Goal: Obtain resource: Download file/media

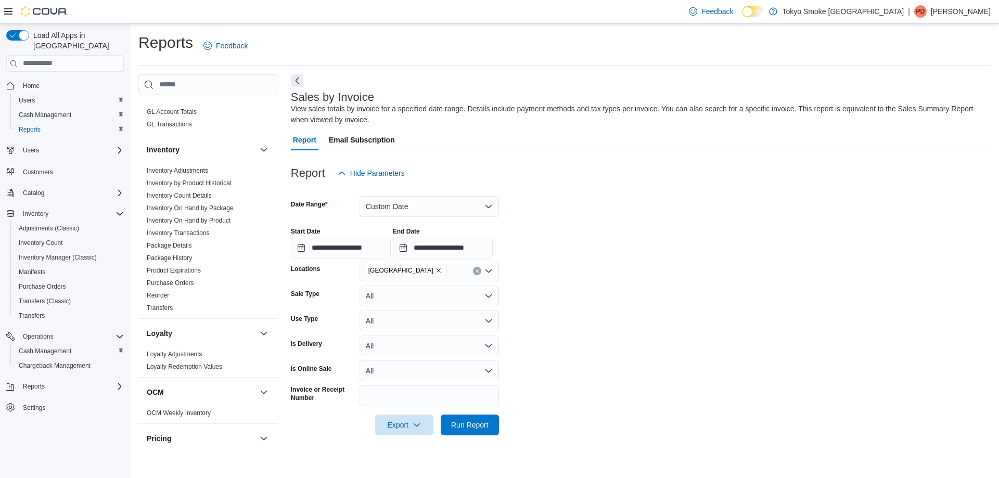
scroll to position [326, 0]
click at [192, 220] on link "Inventory On Hand by Product" at bounding box center [189, 223] width 84 height 7
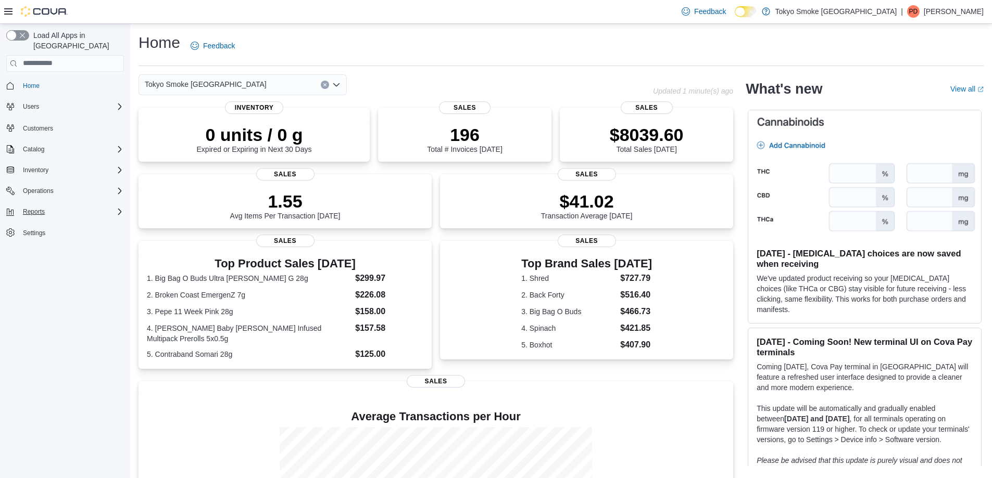
click at [91, 206] on div "Reports" at bounding box center [71, 212] width 105 height 12
click at [33, 251] on span "Reports" at bounding box center [30, 255] width 22 height 8
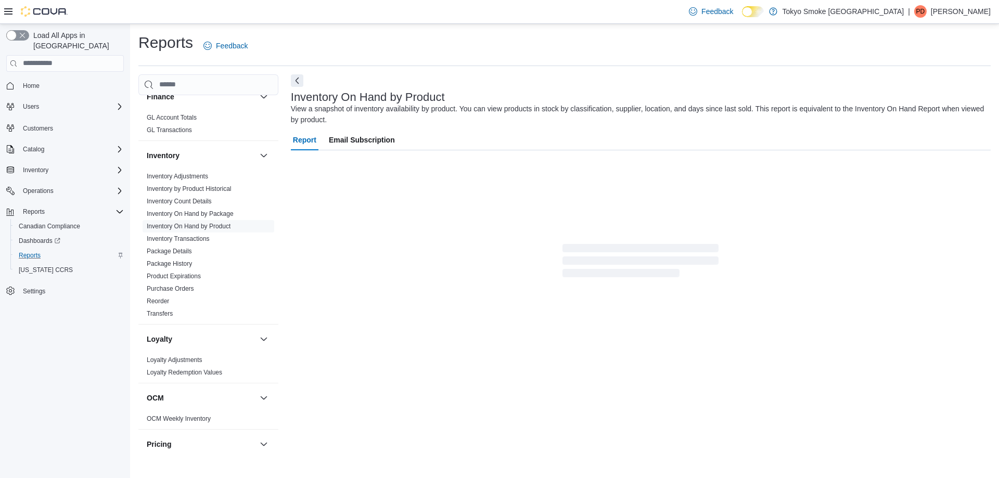
scroll to position [416, 0]
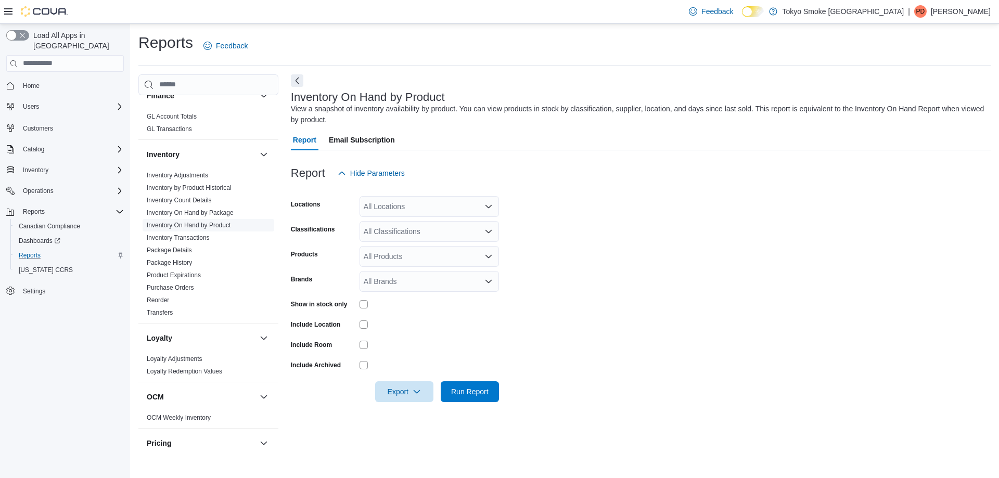
click at [204, 222] on link "Inventory On Hand by Product" at bounding box center [189, 225] width 84 height 7
click at [438, 210] on div "All Locations" at bounding box center [430, 206] width 140 height 21
type input "***"
click at [451, 225] on span "[GEOGRAPHIC_DATA]" at bounding box center [425, 224] width 76 height 10
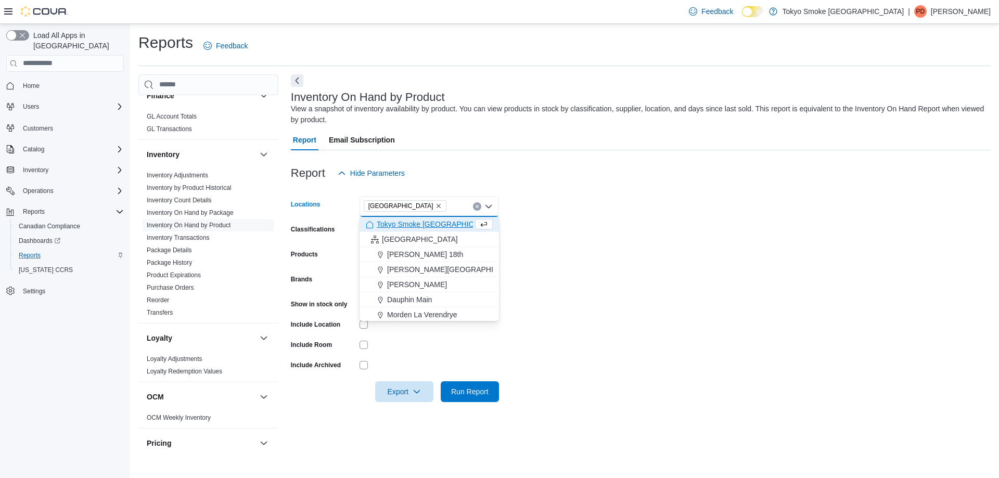
click at [676, 201] on form "Locations [GEOGRAPHIC_DATA] Combo box. Selected. [GEOGRAPHIC_DATA]. Press Backs…" at bounding box center [641, 293] width 700 height 219
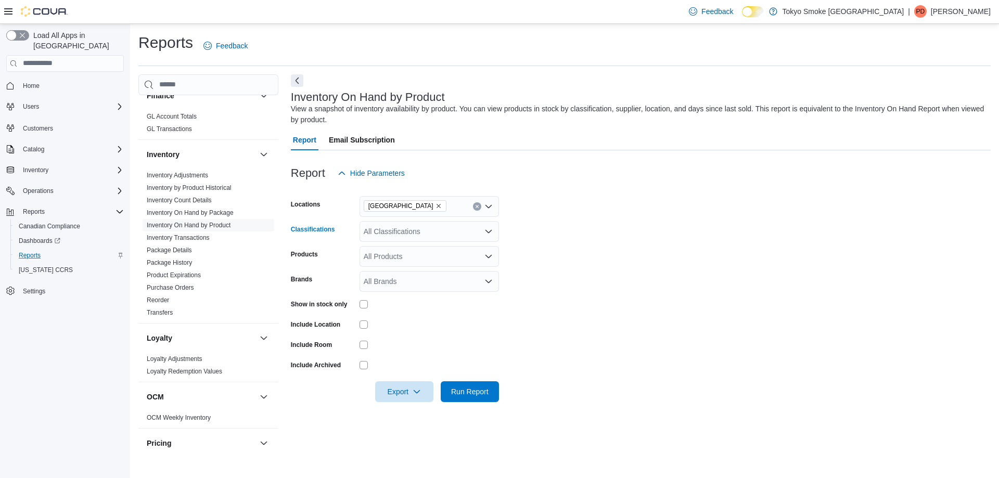
click at [377, 229] on div "All Classifications" at bounding box center [430, 231] width 140 height 21
click at [416, 306] on span "Accessories" at bounding box center [401, 304] width 39 height 10
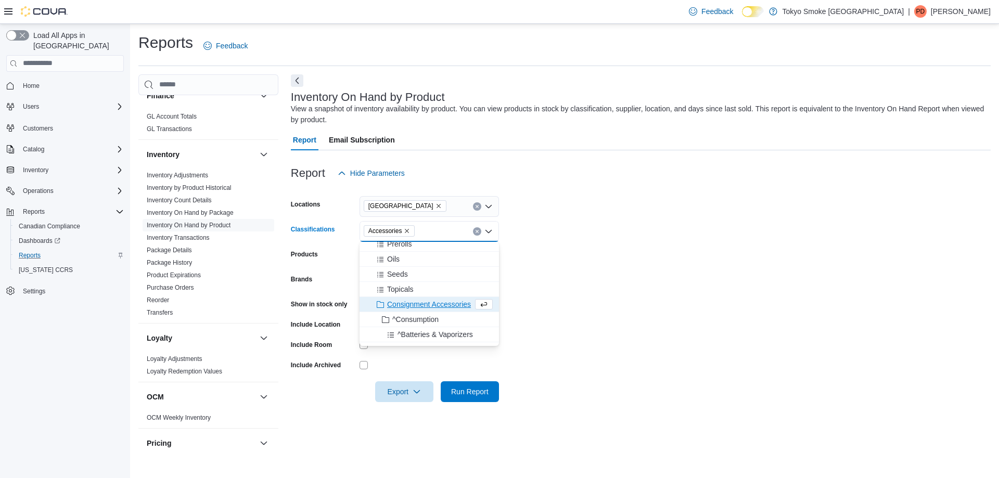
click at [669, 245] on form "Locations Thunder Bay Memorial Classifications Accessories Combo box. Selected.…" at bounding box center [641, 293] width 700 height 219
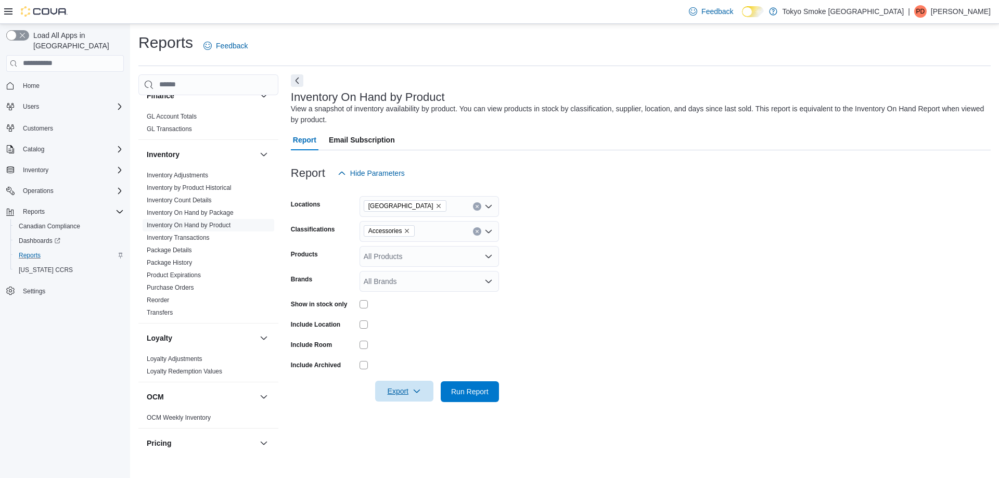
click at [409, 393] on span "Export" at bounding box center [405, 391] width 46 height 21
click at [402, 415] on span "Export to Excel" at bounding box center [406, 413] width 47 height 8
click at [193, 172] on link "Inventory Adjustments" at bounding box center [177, 175] width 61 height 7
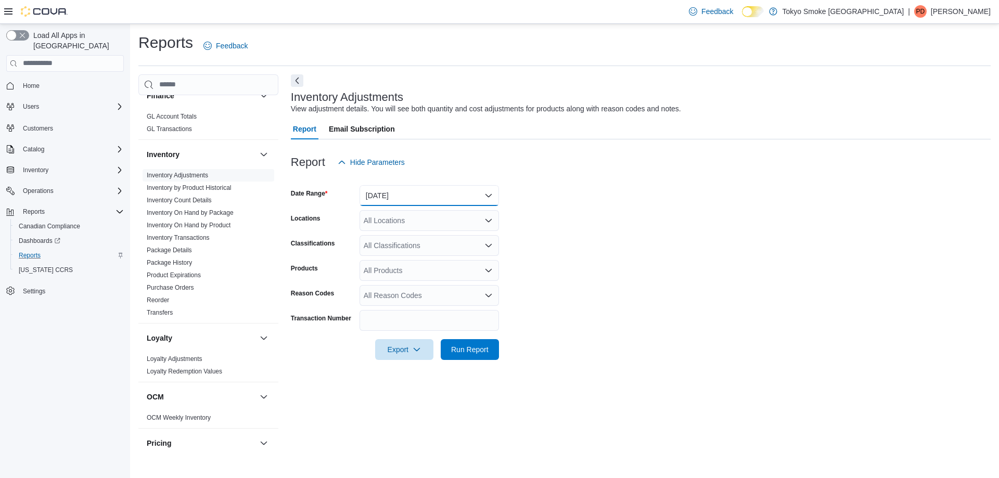
click at [397, 196] on button "[DATE]" at bounding box center [430, 195] width 140 height 21
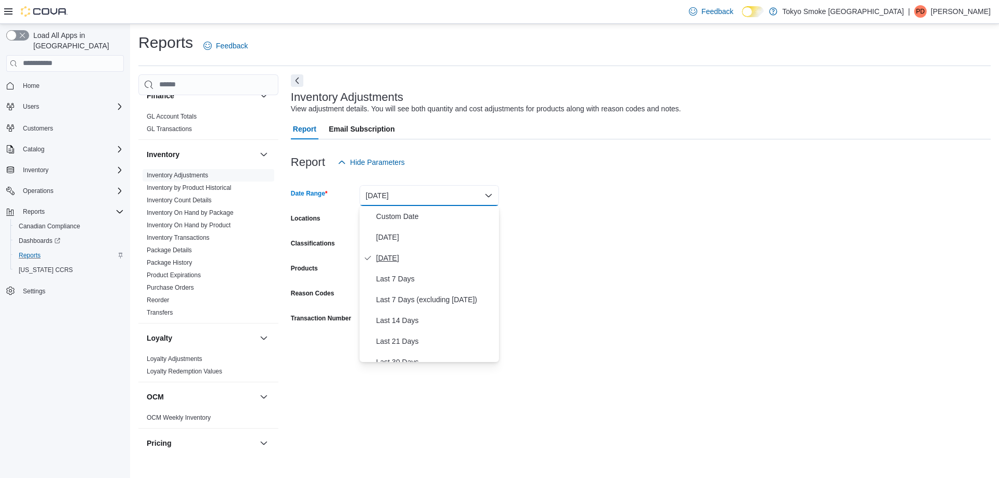
click at [390, 250] on button "[DATE]" at bounding box center [430, 258] width 140 height 21
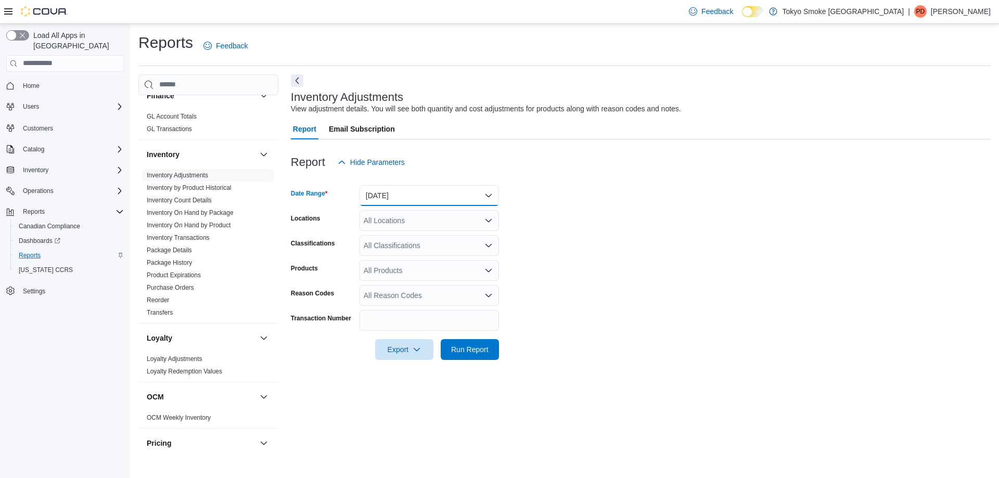
click at [404, 188] on button "[DATE]" at bounding box center [430, 195] width 140 height 21
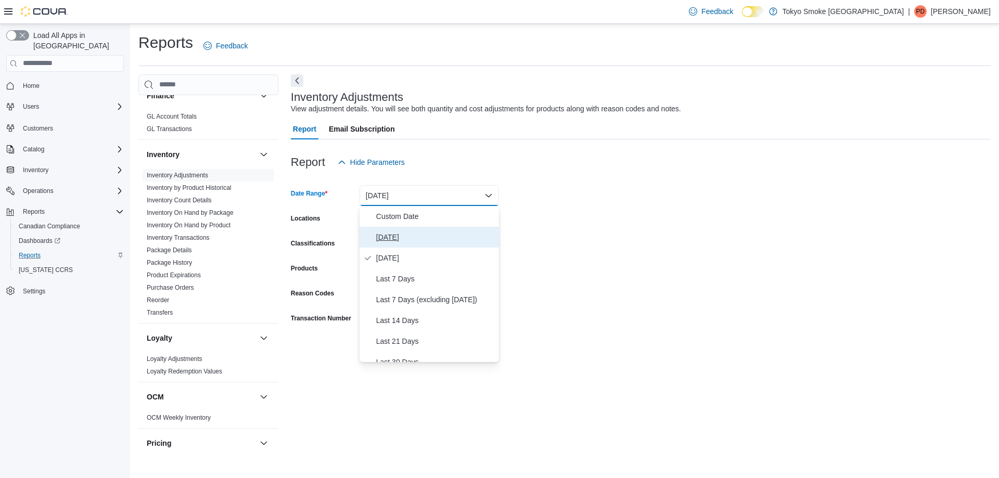
click at [393, 234] on span "[DATE]" at bounding box center [435, 237] width 119 height 12
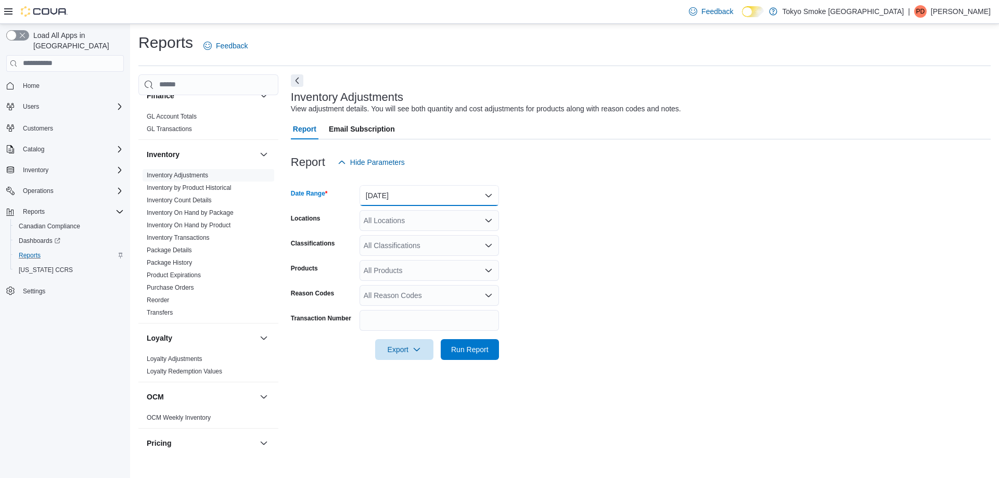
click at [390, 197] on button "[DATE]" at bounding box center [430, 195] width 140 height 21
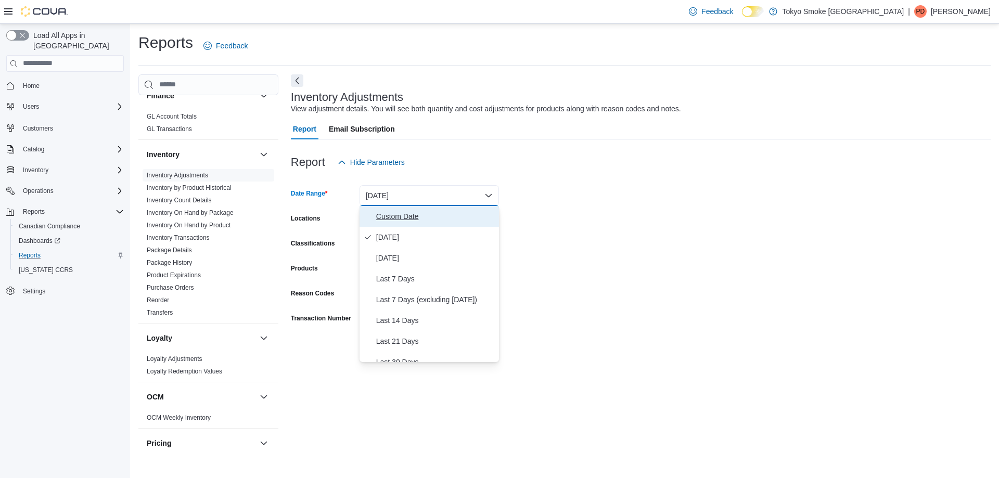
click at [394, 218] on span "Custom Date" at bounding box center [435, 216] width 119 height 12
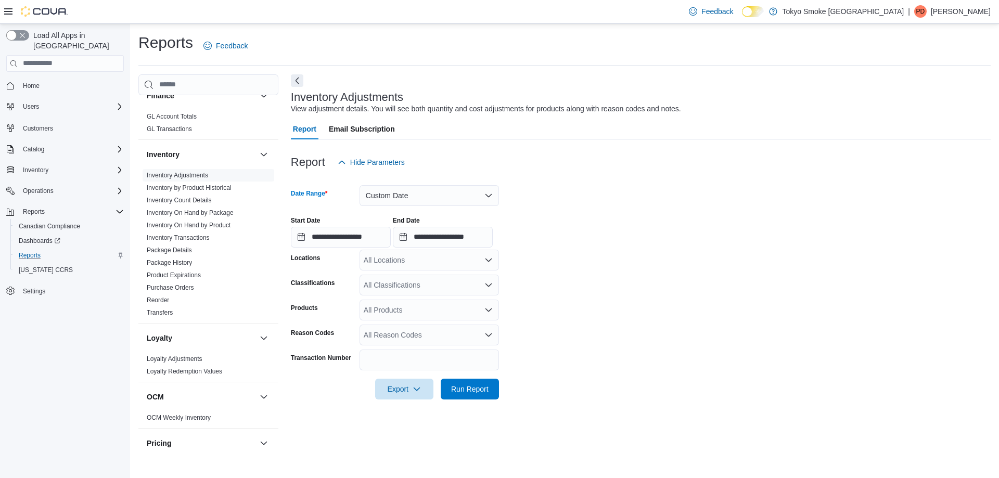
click at [655, 208] on div "**********" at bounding box center [641, 228] width 700 height 40
click at [445, 196] on button "Custom Date" at bounding box center [430, 195] width 140 height 21
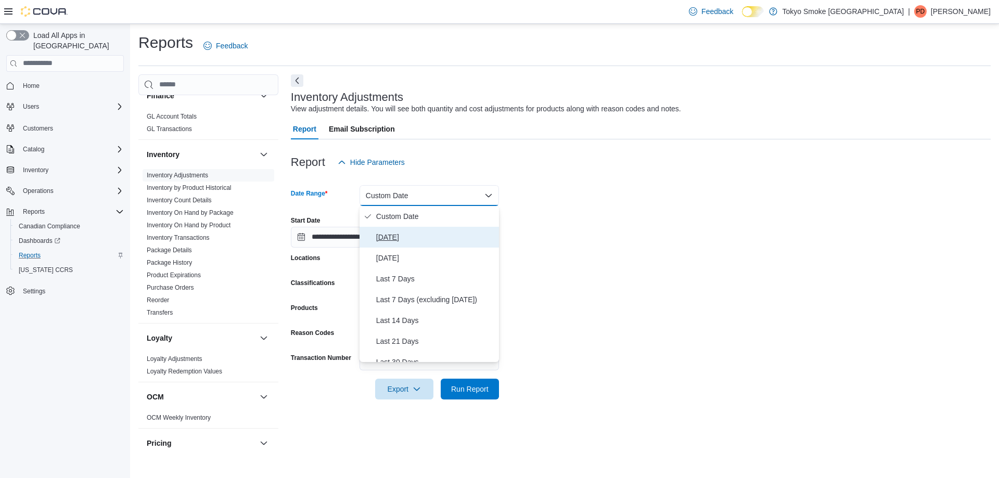
click at [396, 234] on span "[DATE]" at bounding box center [435, 237] width 119 height 12
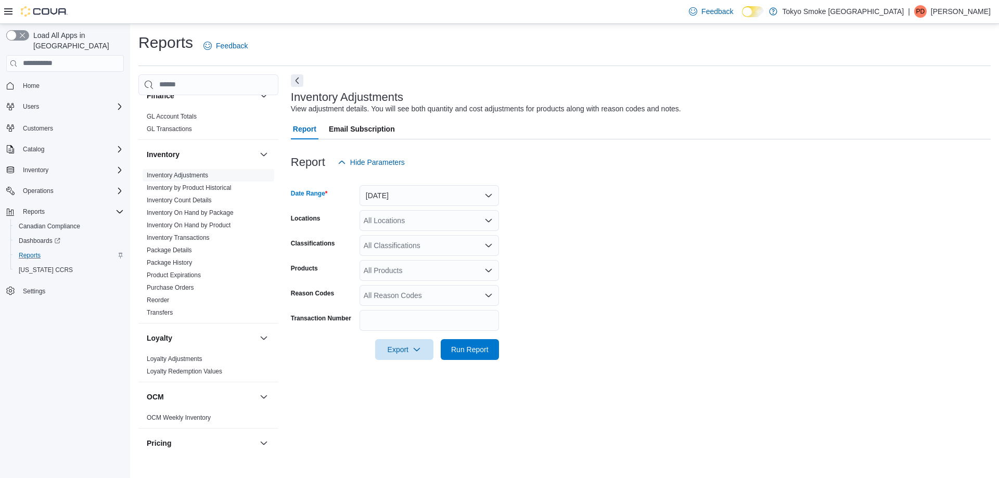
click at [398, 226] on div "All Locations" at bounding box center [430, 220] width 140 height 21
type input "***"
click at [412, 238] on span "[GEOGRAPHIC_DATA]" at bounding box center [425, 238] width 76 height 10
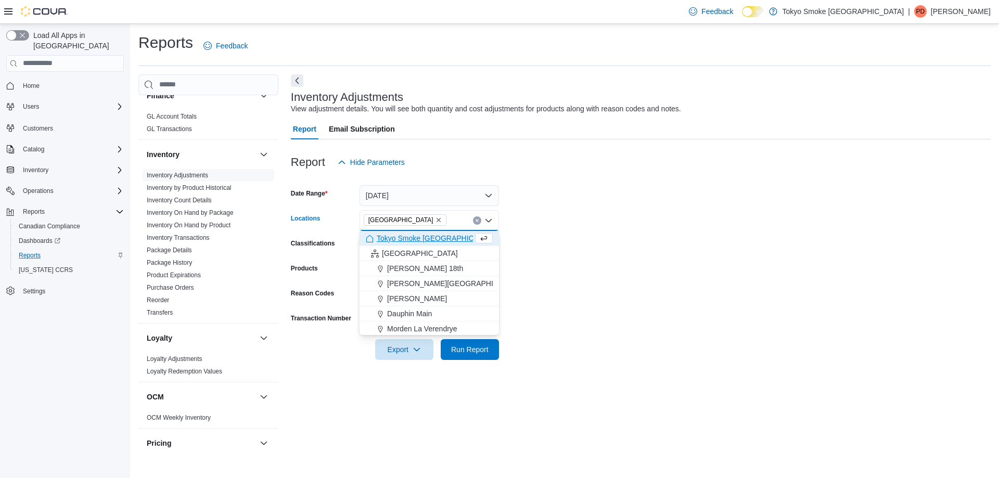
click at [741, 238] on form "Date Range [DATE] Locations [GEOGRAPHIC_DATA] Combo box. Selected. [GEOGRAPHIC_…" at bounding box center [641, 266] width 700 height 187
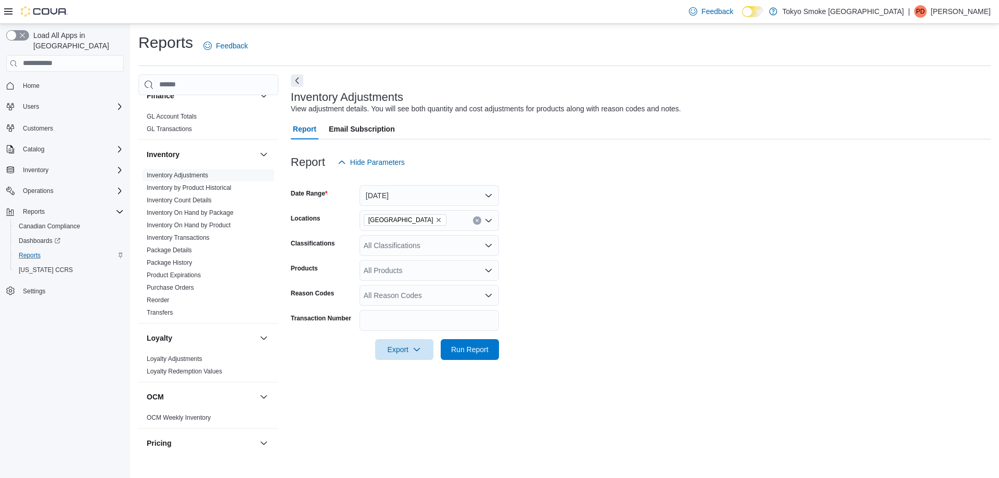
click at [439, 246] on div "All Classifications" at bounding box center [430, 245] width 140 height 21
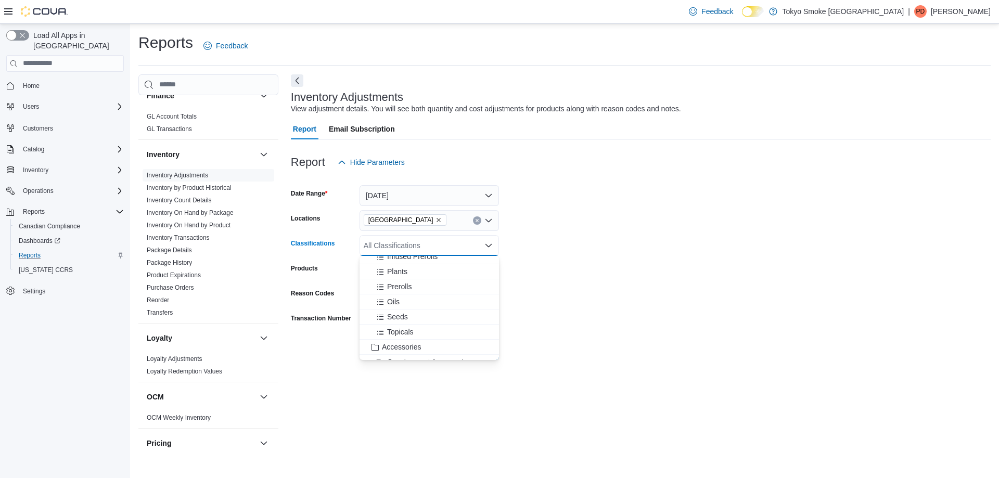
scroll to position [156, 0]
click at [417, 319] on span "Accessories" at bounding box center [401, 318] width 39 height 10
click at [722, 257] on form "Date Range [DATE] Locations [GEOGRAPHIC_DATA] Memorial Classifications Accessor…" at bounding box center [641, 266] width 700 height 187
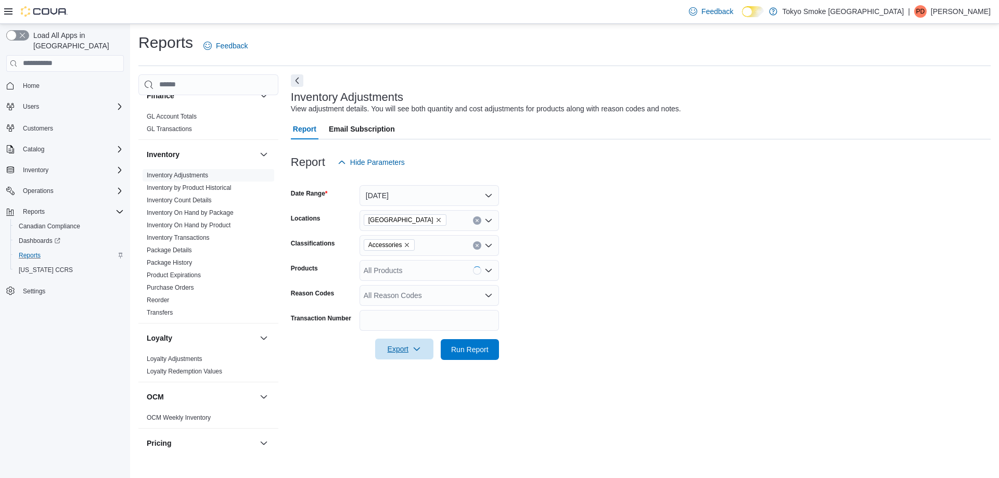
click at [414, 350] on icon "button" at bounding box center [417, 349] width 8 height 8
click at [407, 371] on span "Export to Excel" at bounding box center [406, 370] width 47 height 8
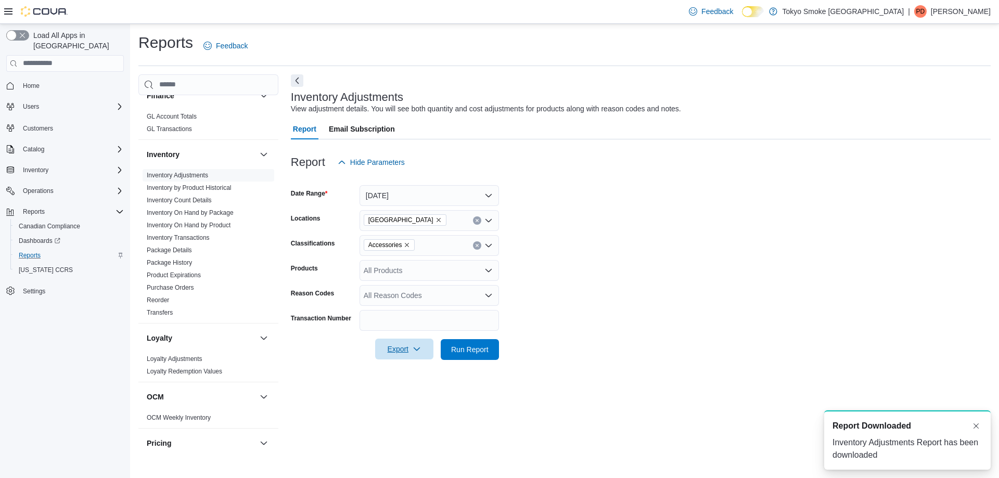
scroll to position [0, 0]
